Goal: Task Accomplishment & Management: Complete application form

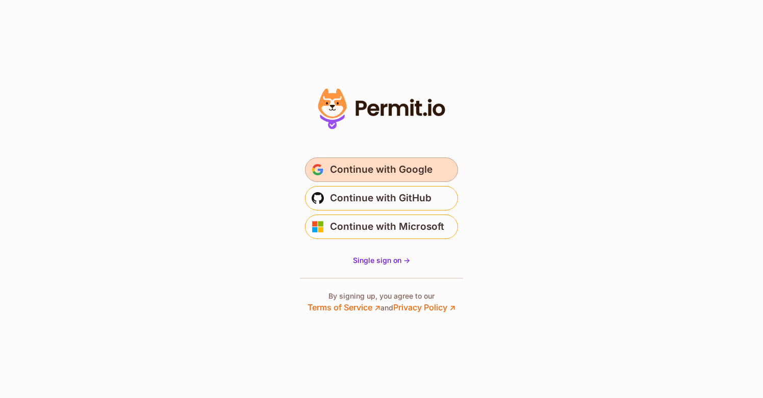
click at [379, 161] on button "Continue with Google" at bounding box center [381, 170] width 153 height 24
